Goal: Information Seeking & Learning: Find specific fact

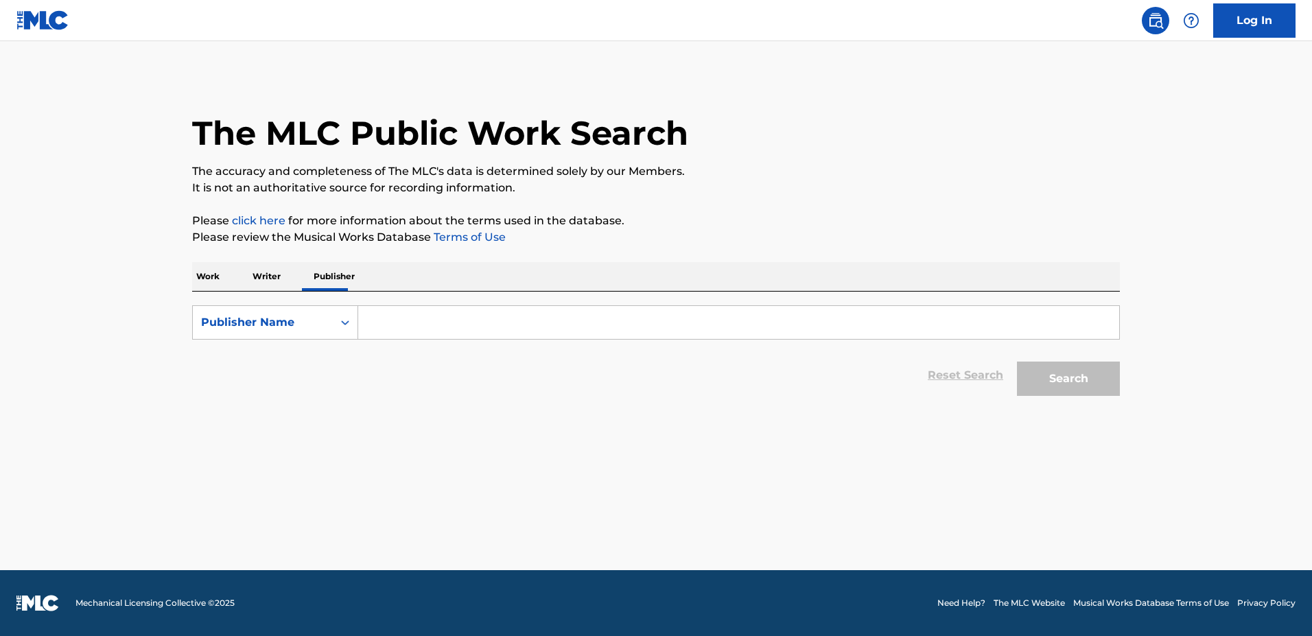
click at [216, 280] on p "Work" at bounding box center [208, 276] width 32 height 29
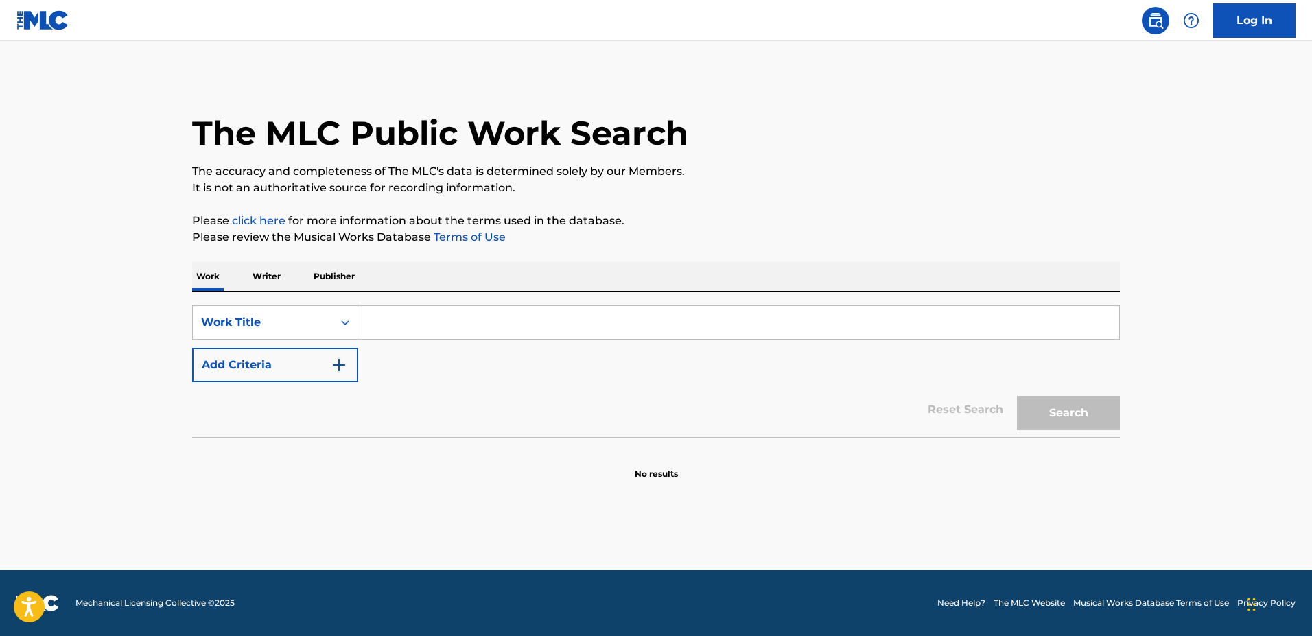
click at [402, 331] on input "Search Form" at bounding box center [738, 322] width 761 height 33
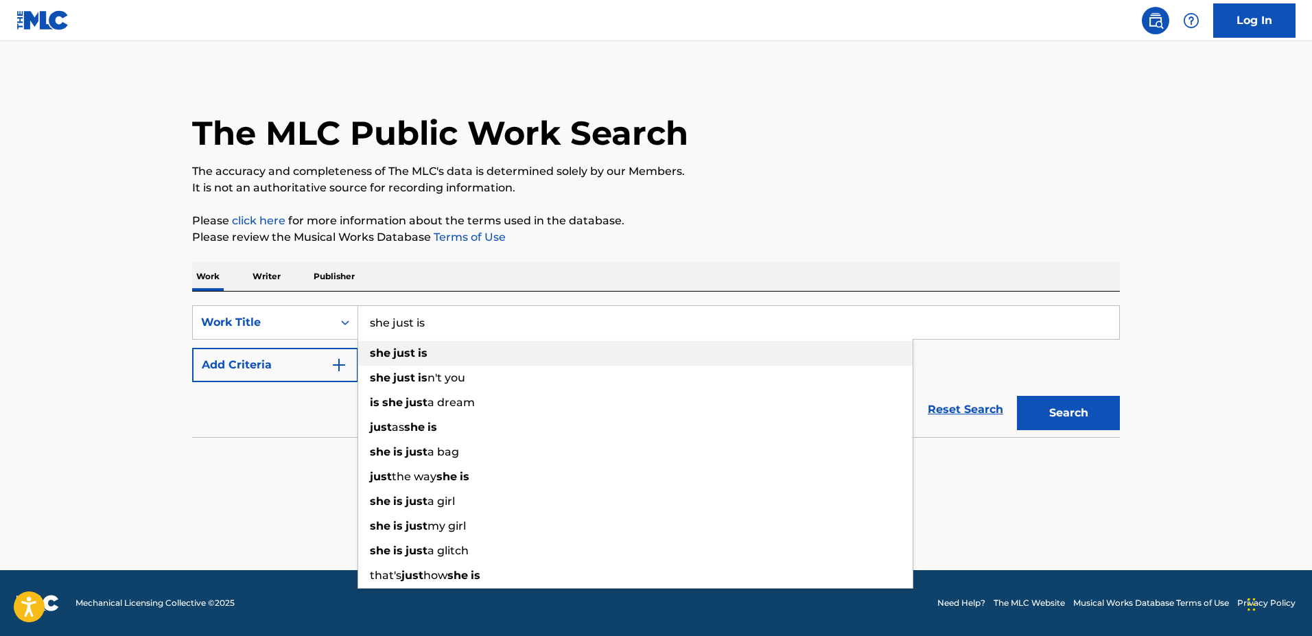
type input "she just is"
click at [402, 345] on div "she just is" at bounding box center [635, 353] width 555 height 25
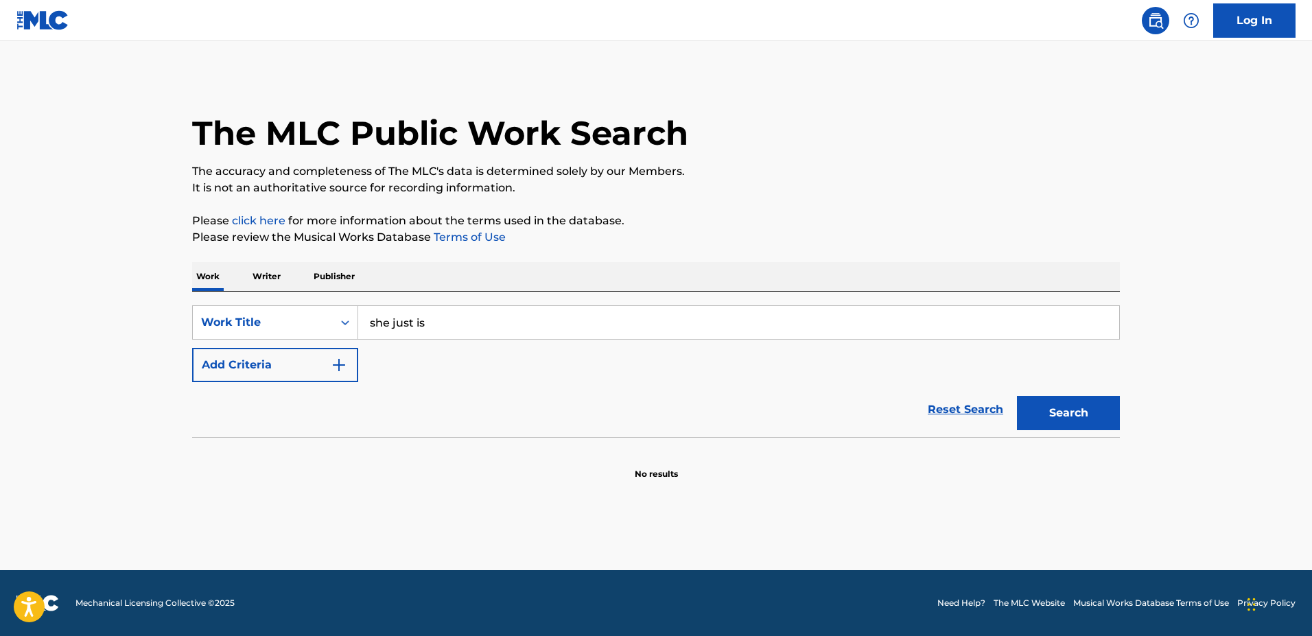
click at [334, 366] on img "Search Form" at bounding box center [339, 365] width 16 height 16
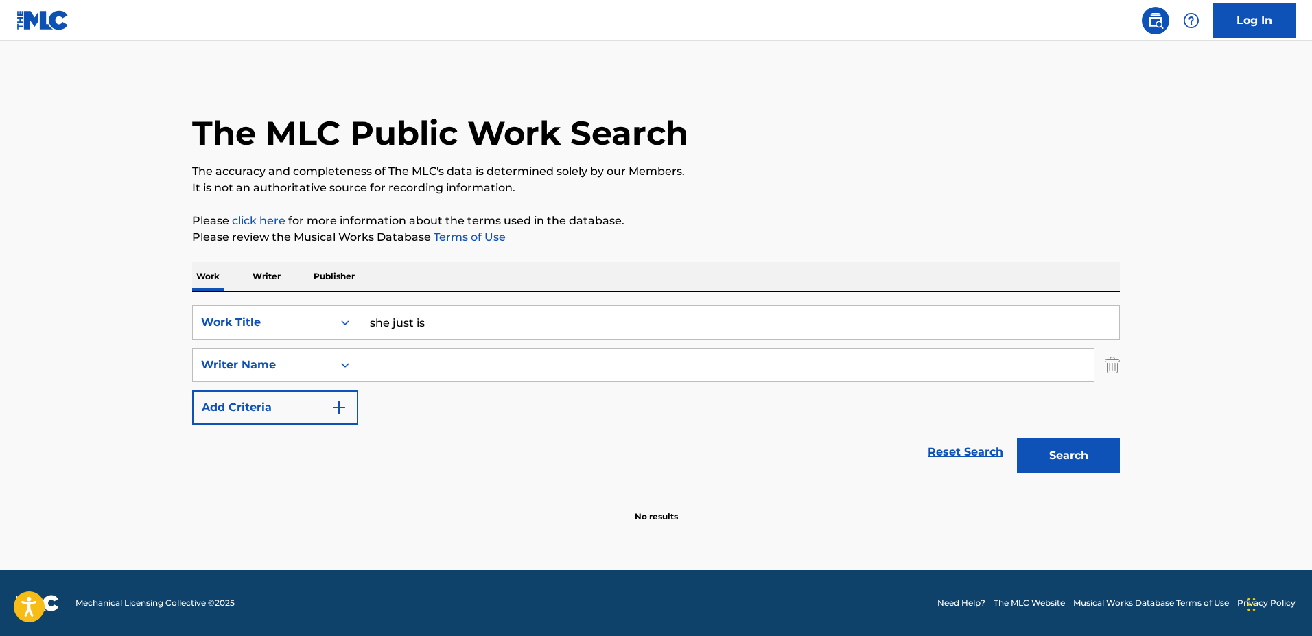
click at [405, 371] on input "Search Form" at bounding box center [726, 365] width 736 height 33
click at [1017, 439] on button "Search" at bounding box center [1068, 456] width 103 height 34
click at [412, 372] on input "[PERSON_NAME] duchess" at bounding box center [726, 365] width 736 height 33
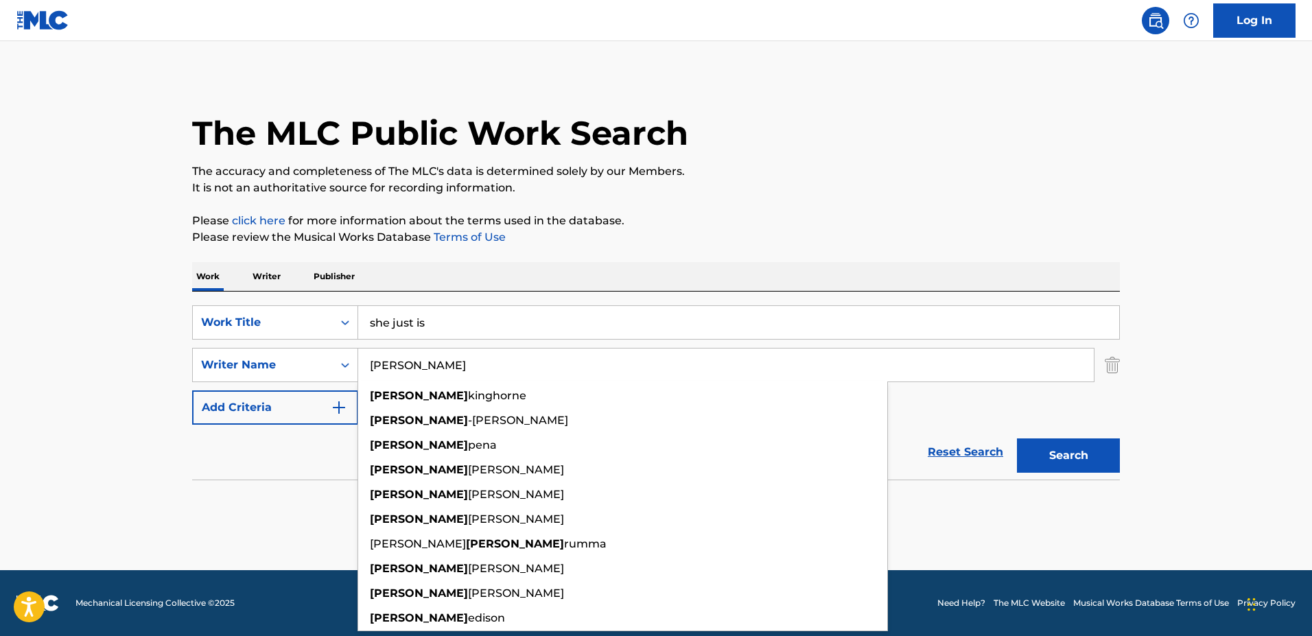
click at [1017, 439] on button "Search" at bounding box center [1068, 456] width 103 height 34
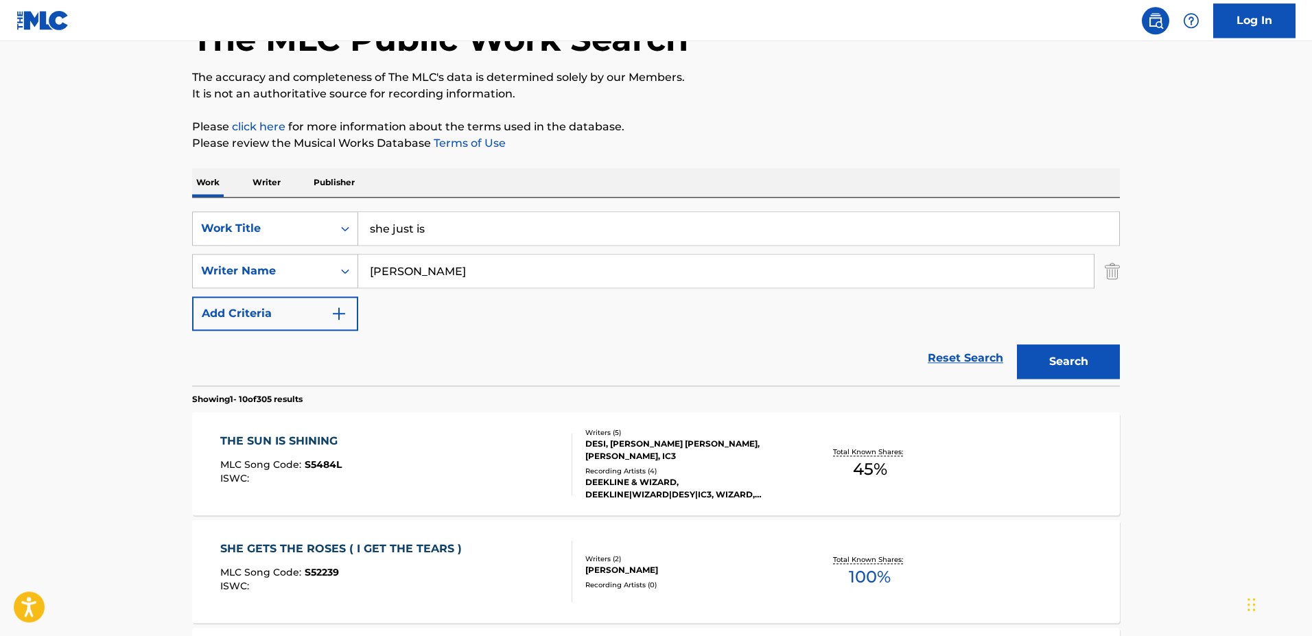
scroll to position [70, 0]
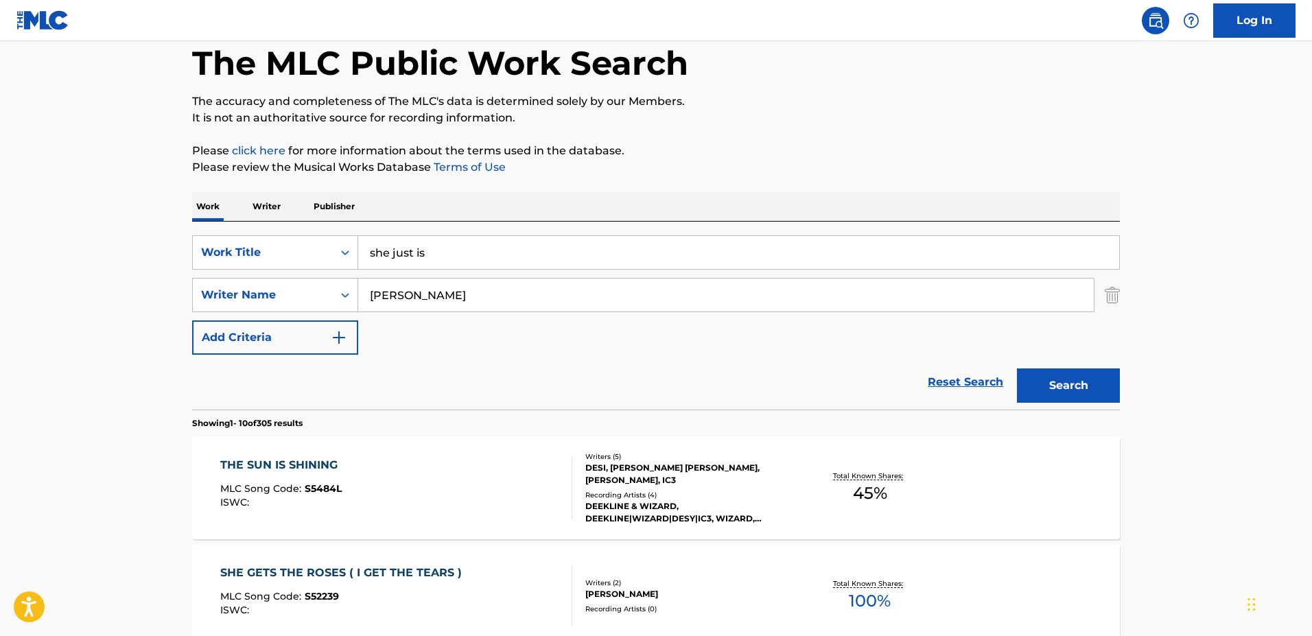
click at [417, 305] on input "[PERSON_NAME]" at bounding box center [726, 295] width 736 height 33
type input "[PERSON_NAME]"
click at [1017, 369] on button "Search" at bounding box center [1068, 386] width 103 height 34
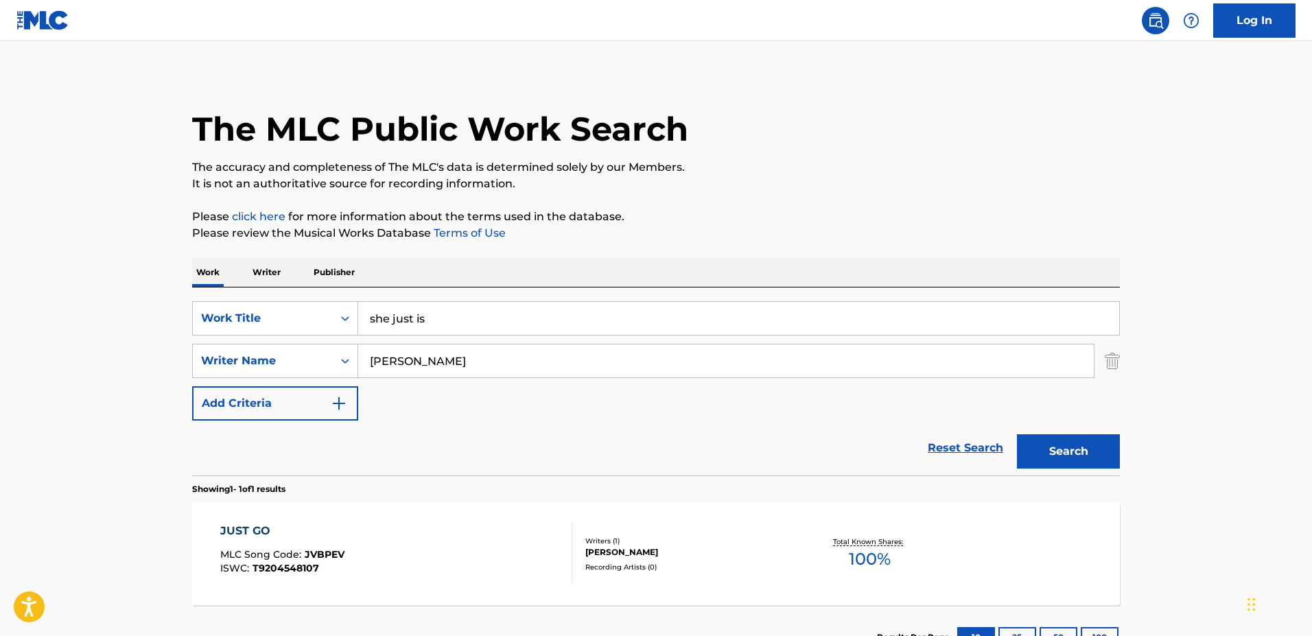
scroll to position [111, 0]
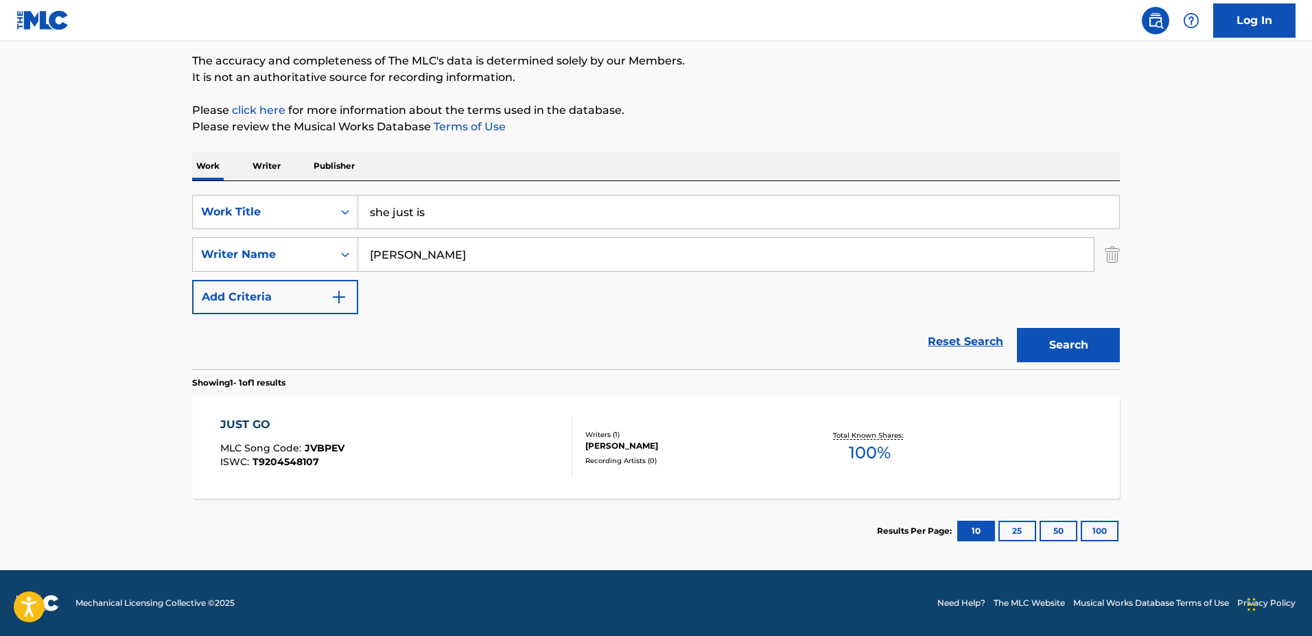
click at [442, 442] on div "JUST GO MLC Song Code : JVBPEV ISWC : T9204548107" at bounding box center [396, 448] width 353 height 62
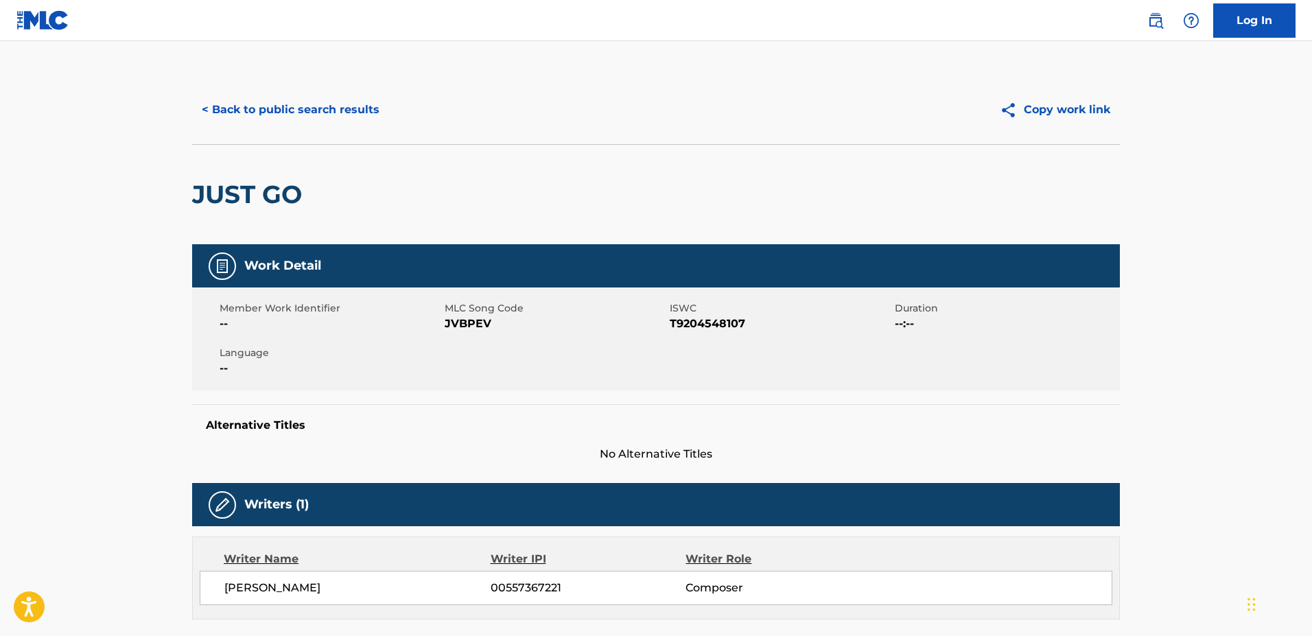
click at [266, 117] on button "< Back to public search results" at bounding box center [290, 110] width 197 height 34
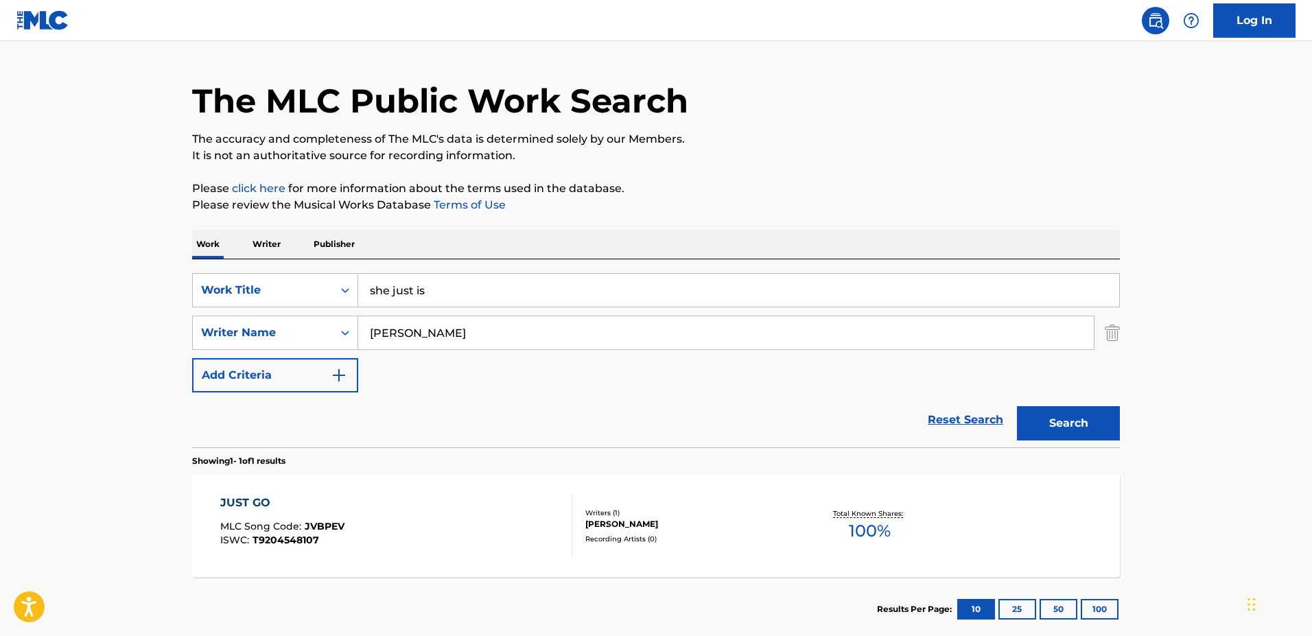
click at [444, 346] on input "[PERSON_NAME]" at bounding box center [726, 332] width 736 height 33
click at [430, 283] on input "she just is" at bounding box center [738, 290] width 761 height 33
type input "bartender therapy"
click at [1017, 406] on button "Search" at bounding box center [1068, 423] width 103 height 34
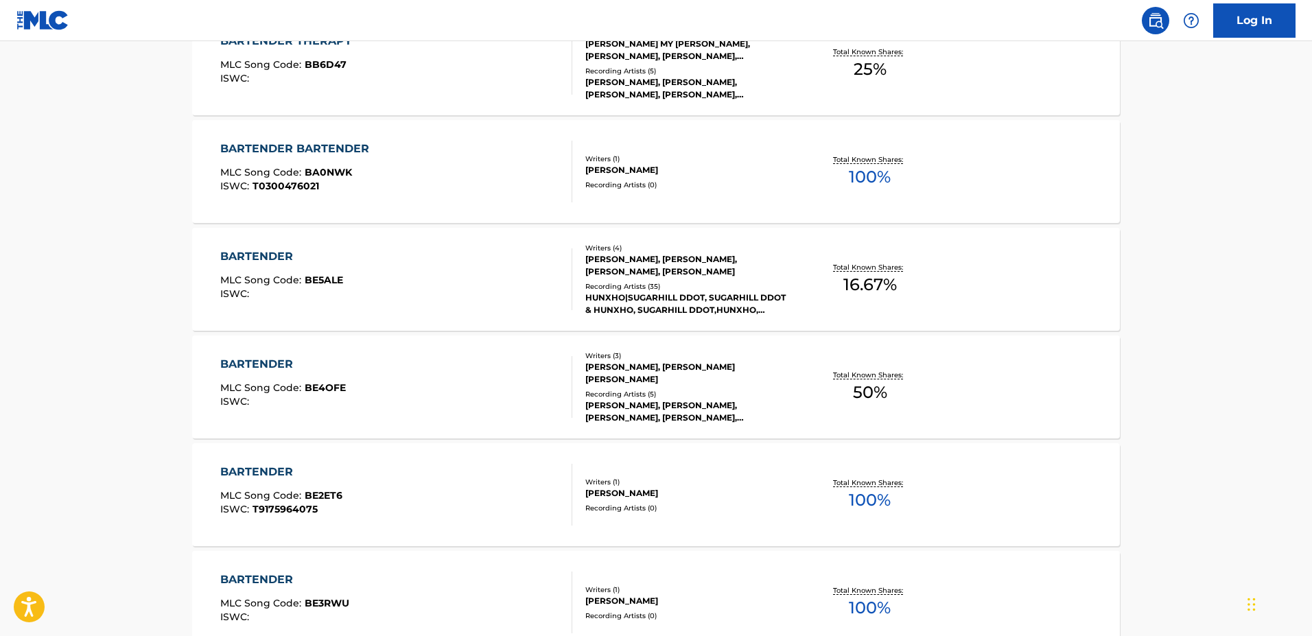
scroll to position [424, 0]
